Goal: Task Accomplishment & Management: Use online tool/utility

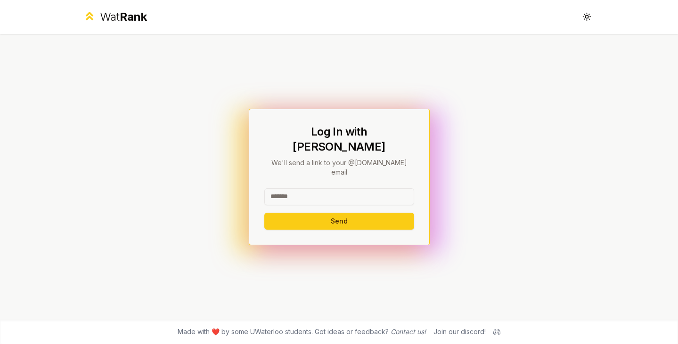
click at [300, 188] on input at bounding box center [339, 196] width 150 height 17
type input "********"
click at [264, 213] on button "Send" at bounding box center [339, 221] width 150 height 17
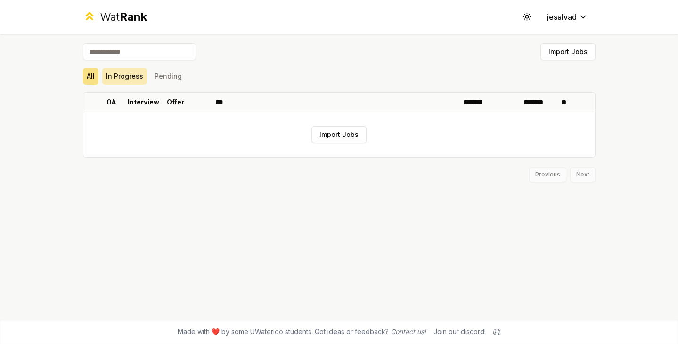
click at [124, 78] on button "In Progress" at bounding box center [124, 76] width 45 height 17
click at [166, 79] on button "Pending" at bounding box center [168, 76] width 35 height 17
click at [120, 17] on span "Rank" at bounding box center [133, 17] width 27 height 14
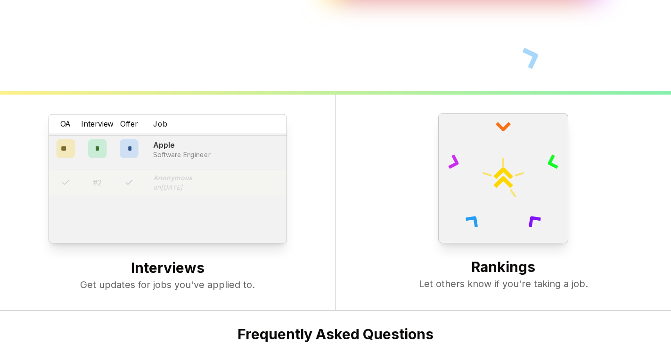
scroll to position [363, 0]
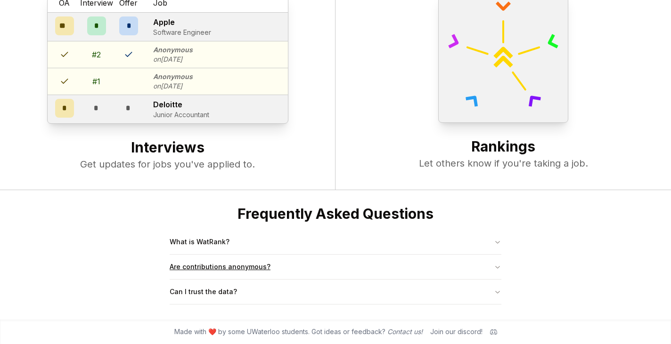
click at [223, 264] on button "Are contributions anonymous?" at bounding box center [336, 267] width 332 height 24
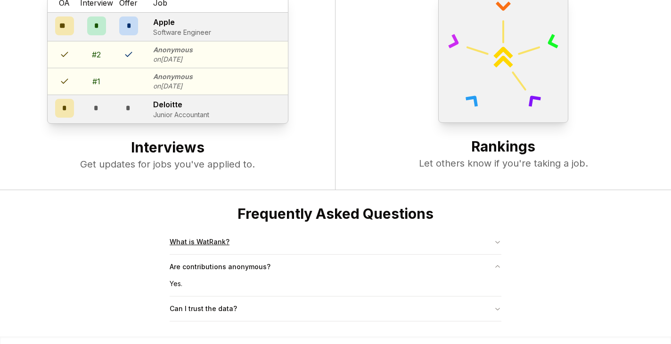
click at [240, 244] on button "What is WatRank?" at bounding box center [336, 242] width 332 height 24
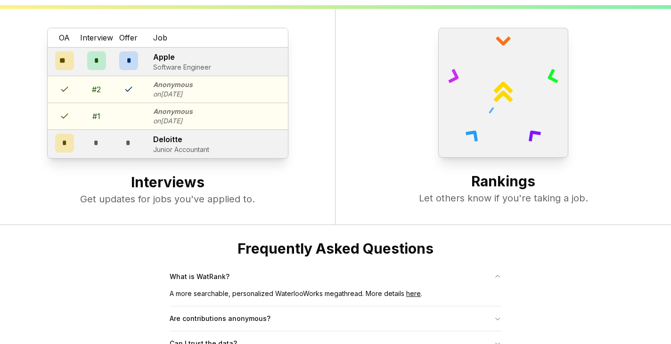
scroll to position [380, 0]
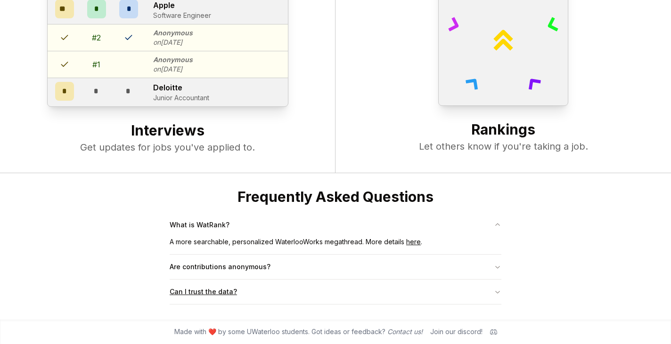
click at [186, 297] on button "Can I trust the data?" at bounding box center [336, 292] width 332 height 24
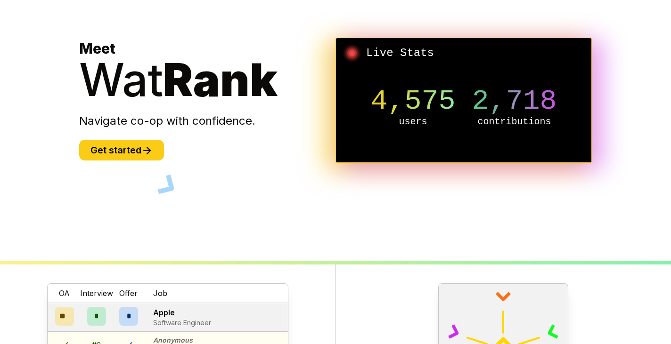
scroll to position [65, 0]
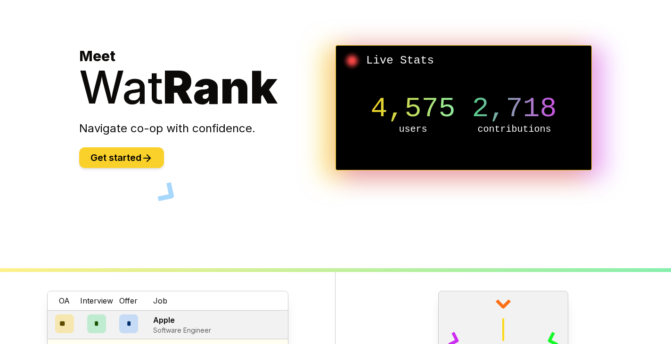
click at [128, 163] on button "Get started" at bounding box center [121, 157] width 85 height 21
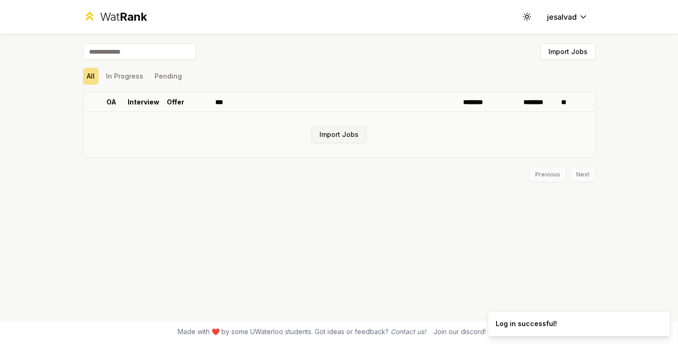
click at [335, 138] on button "Import Jobs" at bounding box center [338, 134] width 55 height 17
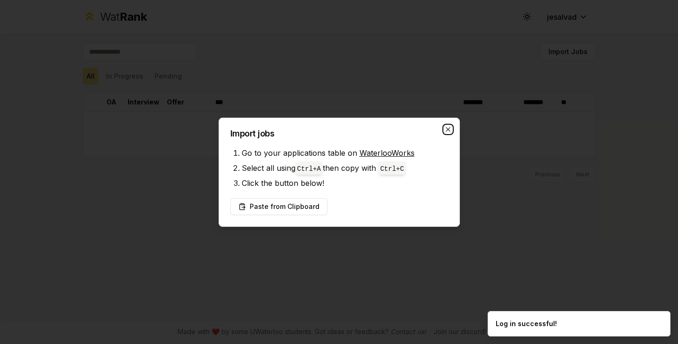
click at [446, 131] on icon "button" at bounding box center [447, 129] width 4 height 4
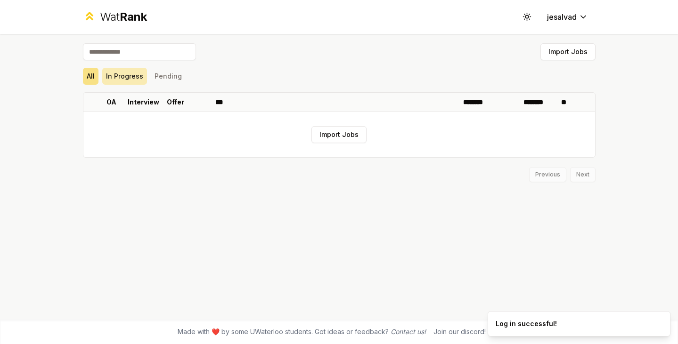
click at [141, 77] on button "In Progress" at bounding box center [124, 76] width 45 height 17
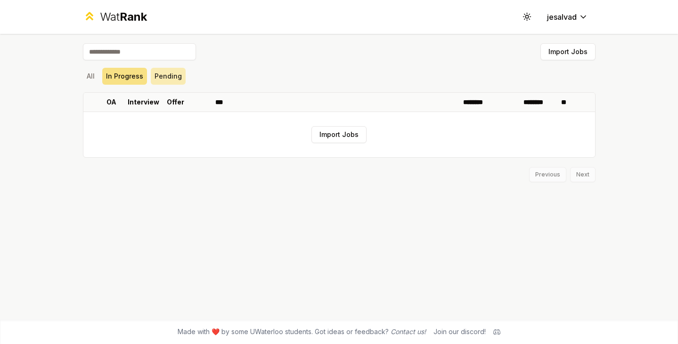
click at [170, 77] on button "Pending" at bounding box center [168, 76] width 35 height 17
